Goal: Find specific page/section: Find specific page/section

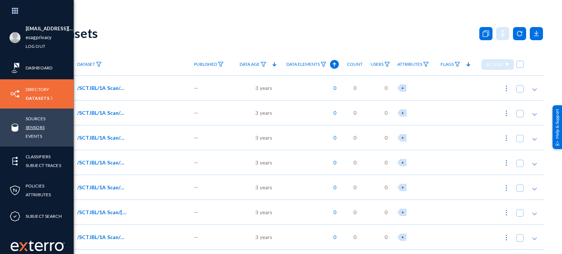
click at [33, 127] on link "Sensors" at bounding box center [35, 127] width 19 height 8
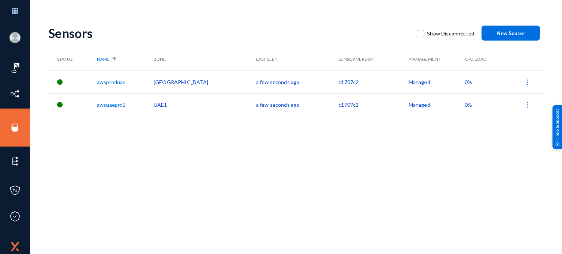
click at [227, 40] on div "Sensors" at bounding box center [228, 33] width 361 height 15
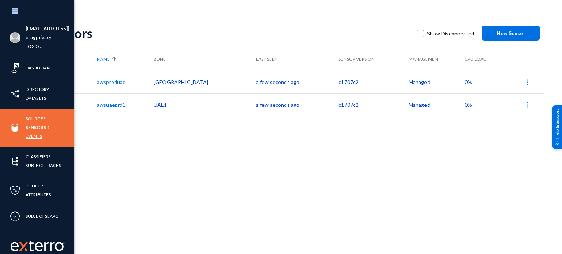
click at [34, 134] on link "Events" at bounding box center [34, 136] width 16 height 8
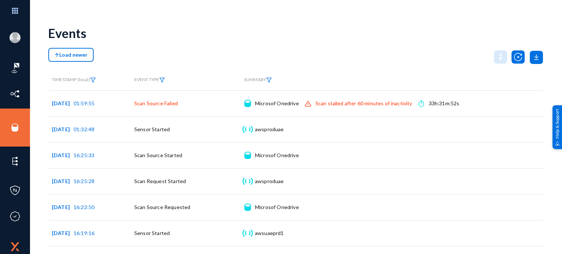
click at [277, 35] on div "Events" at bounding box center [295, 33] width 495 height 30
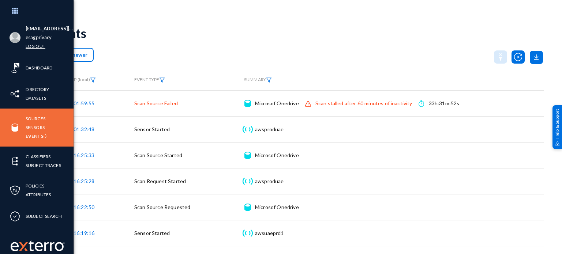
click at [37, 46] on link "Log out" at bounding box center [36, 46] width 20 height 8
